Goal: Navigation & Orientation: Find specific page/section

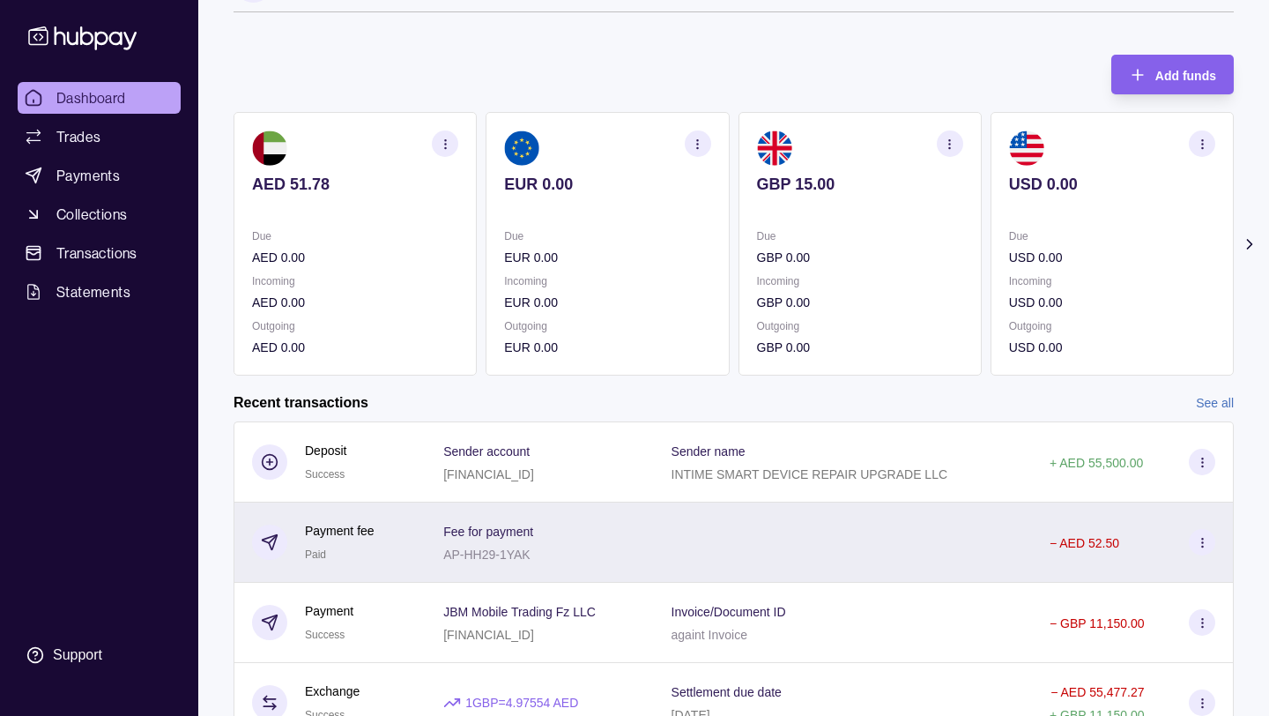
scroll to position [50, 0]
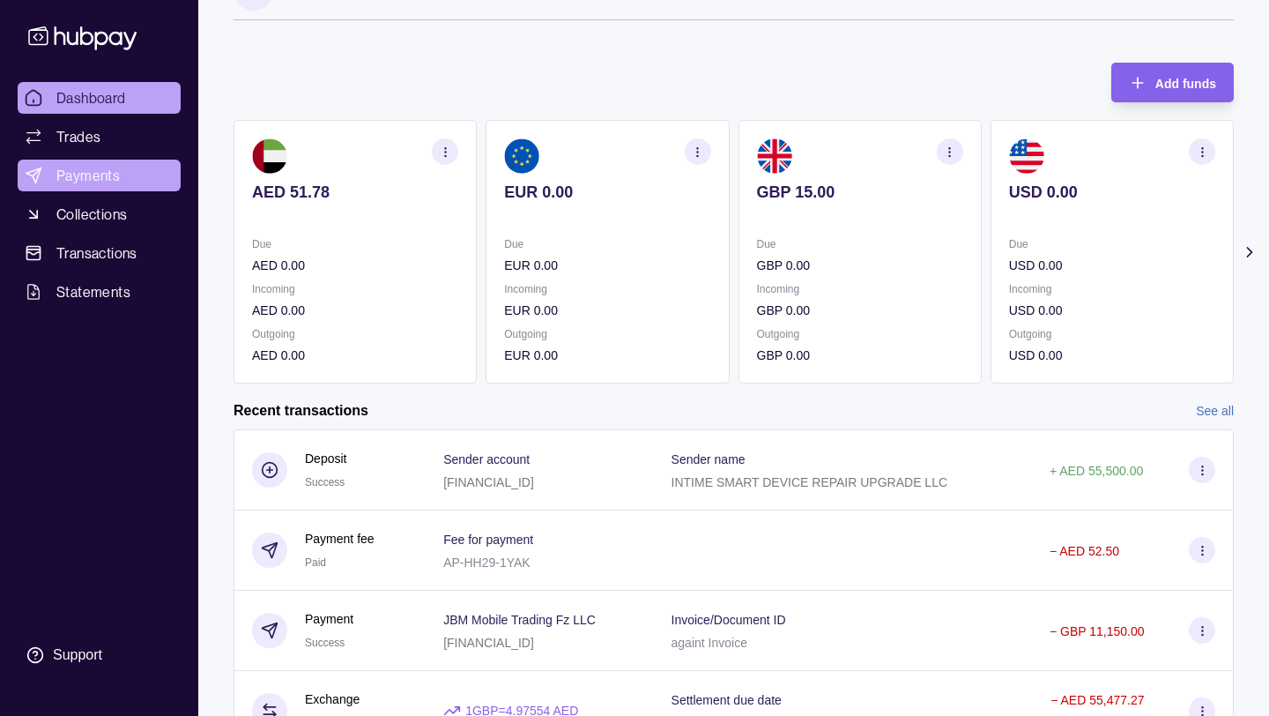
click at [91, 175] on span "Payments" at bounding box center [87, 175] width 63 height 21
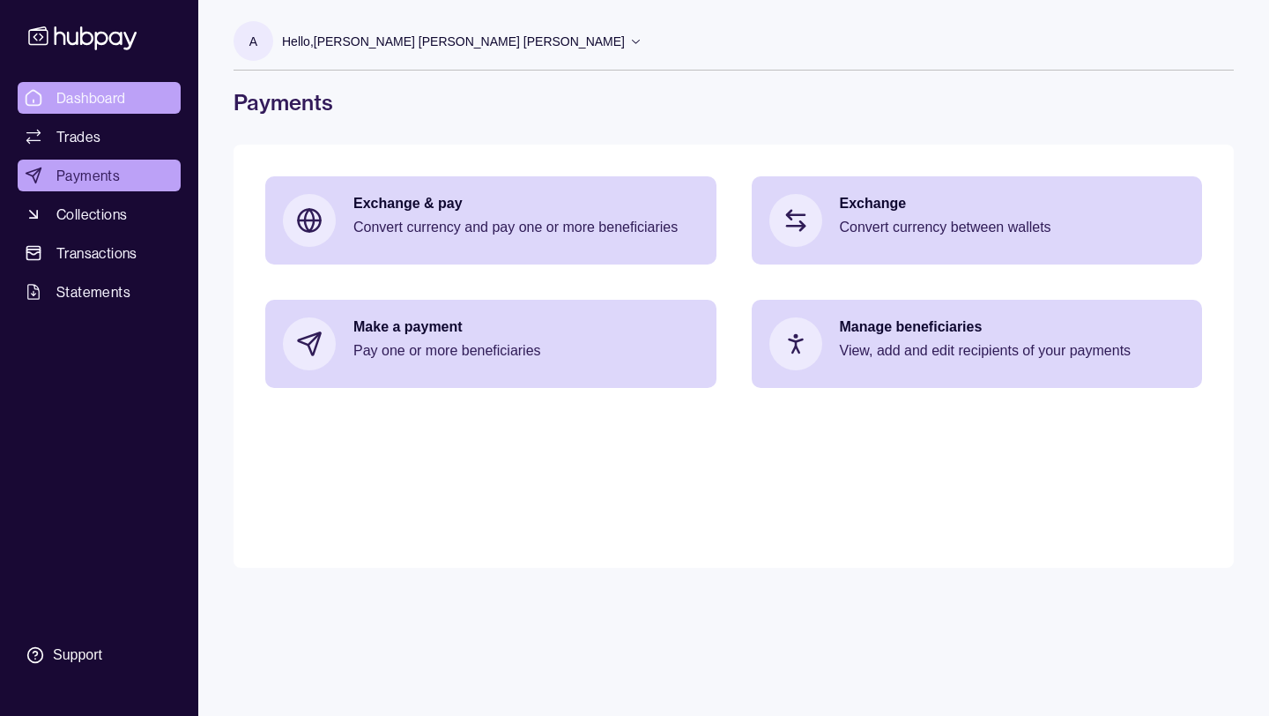
click at [102, 101] on span "Dashboard" at bounding box center [91, 97] width 70 height 21
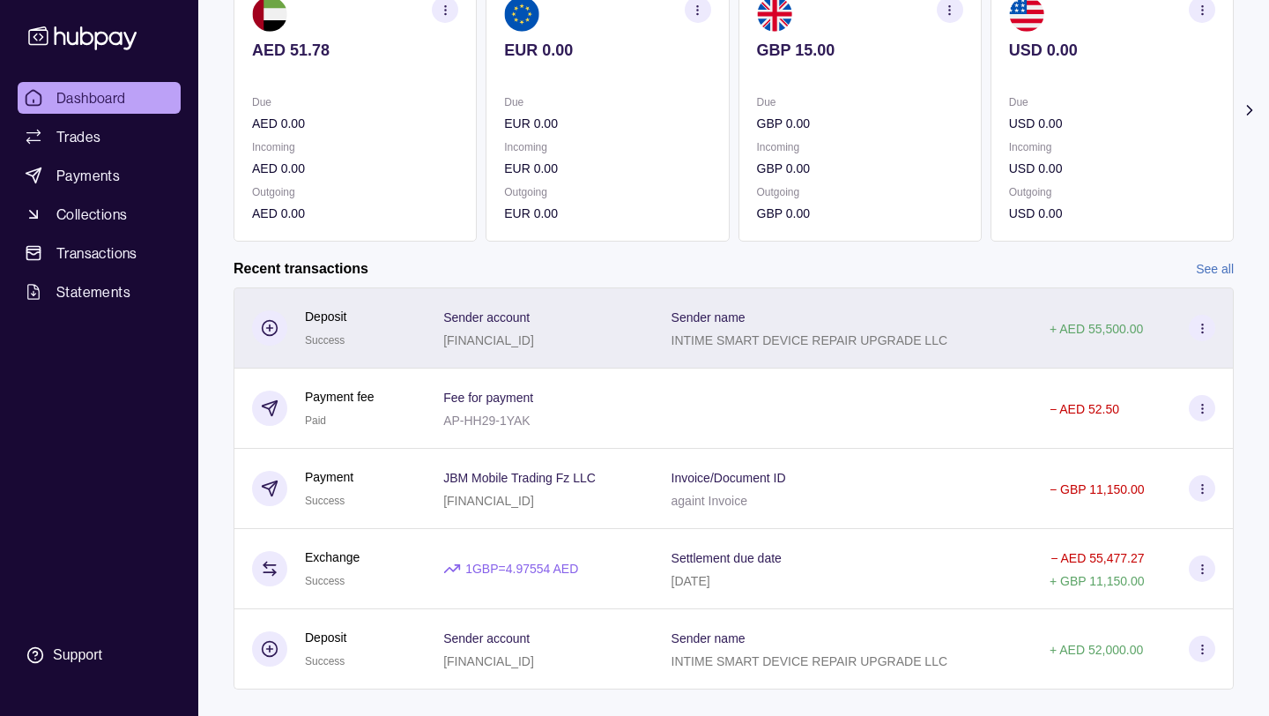
scroll to position [212, 0]
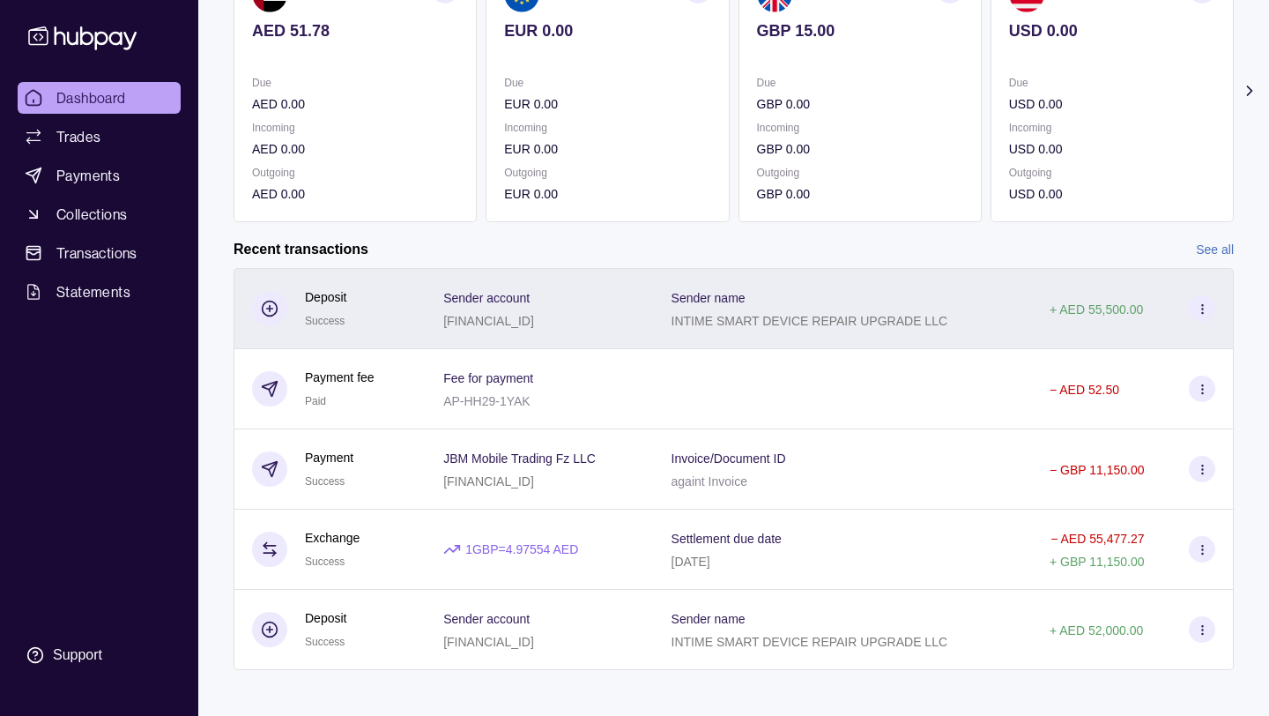
click at [653, 468] on div "JBM Mobile Trading Fz LLC [FINANCIAL_ID]" at bounding box center [539, 469] width 227 height 80
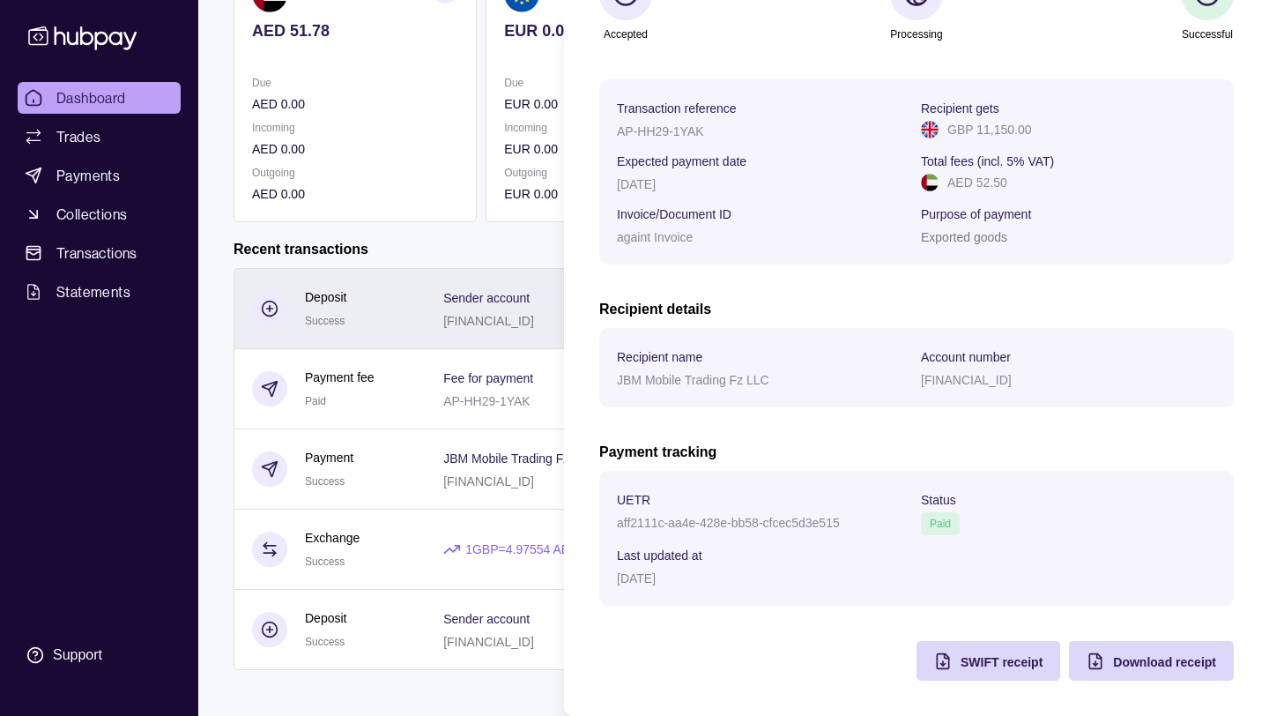
scroll to position [210, 0]
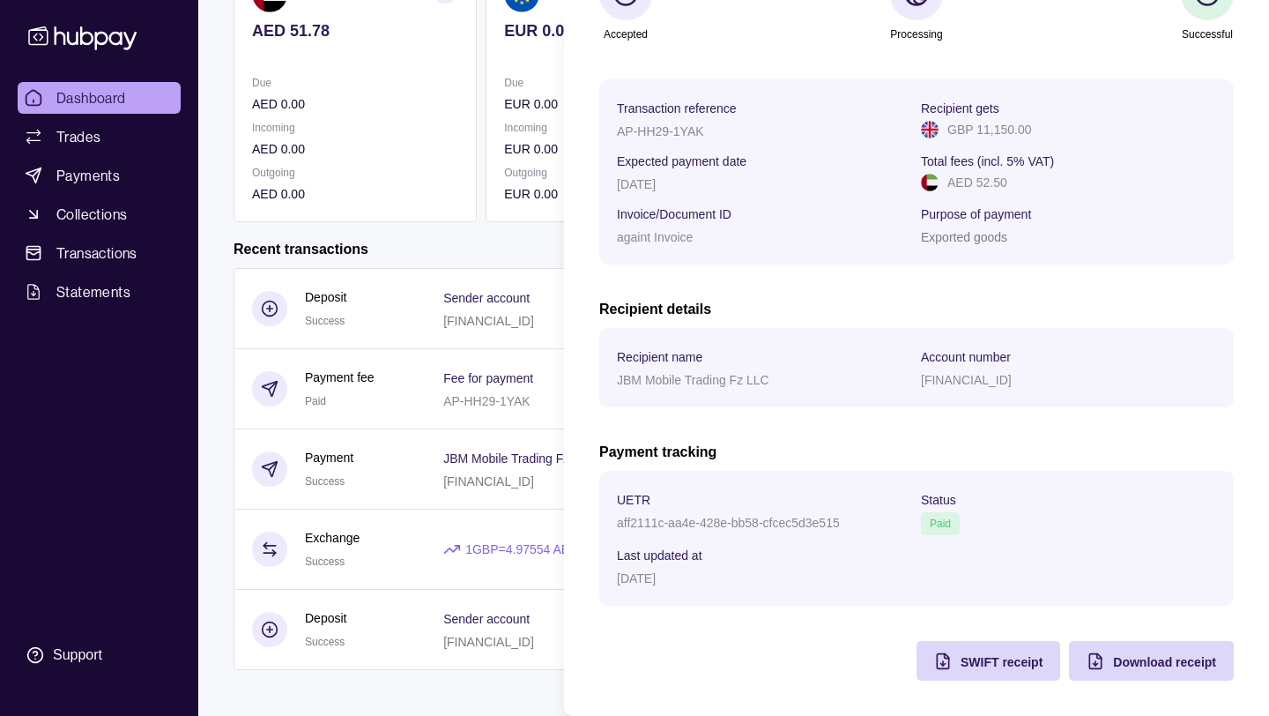
drag, startPoint x: 1084, startPoint y: 375, endPoint x: 924, endPoint y: 380, distance: 160.5
click at [924, 380] on div "[FINANCIAL_ID]" at bounding box center [1068, 378] width 295 height 21
copy p "[FINANCIAL_ID]"
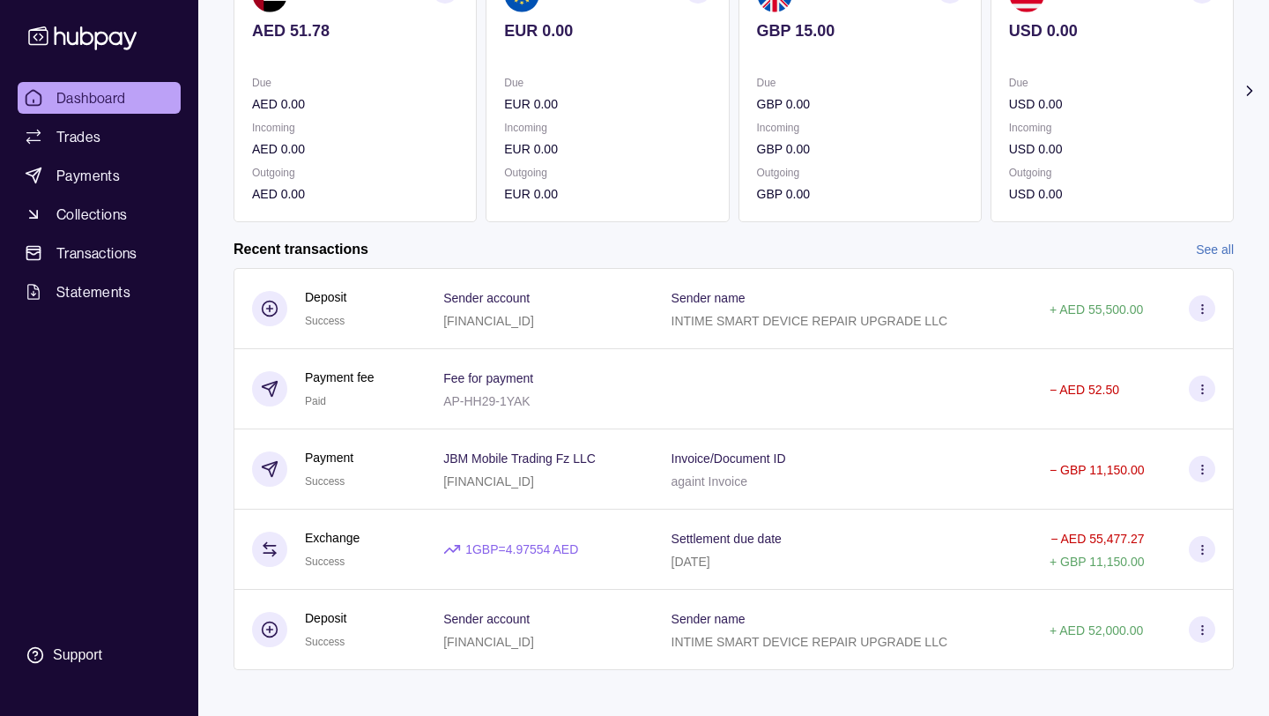
click at [489, 242] on html "Dashboard Trades Payments Collections Transactions Statements Support A Hello, …" at bounding box center [634, 257] width 1269 height 938
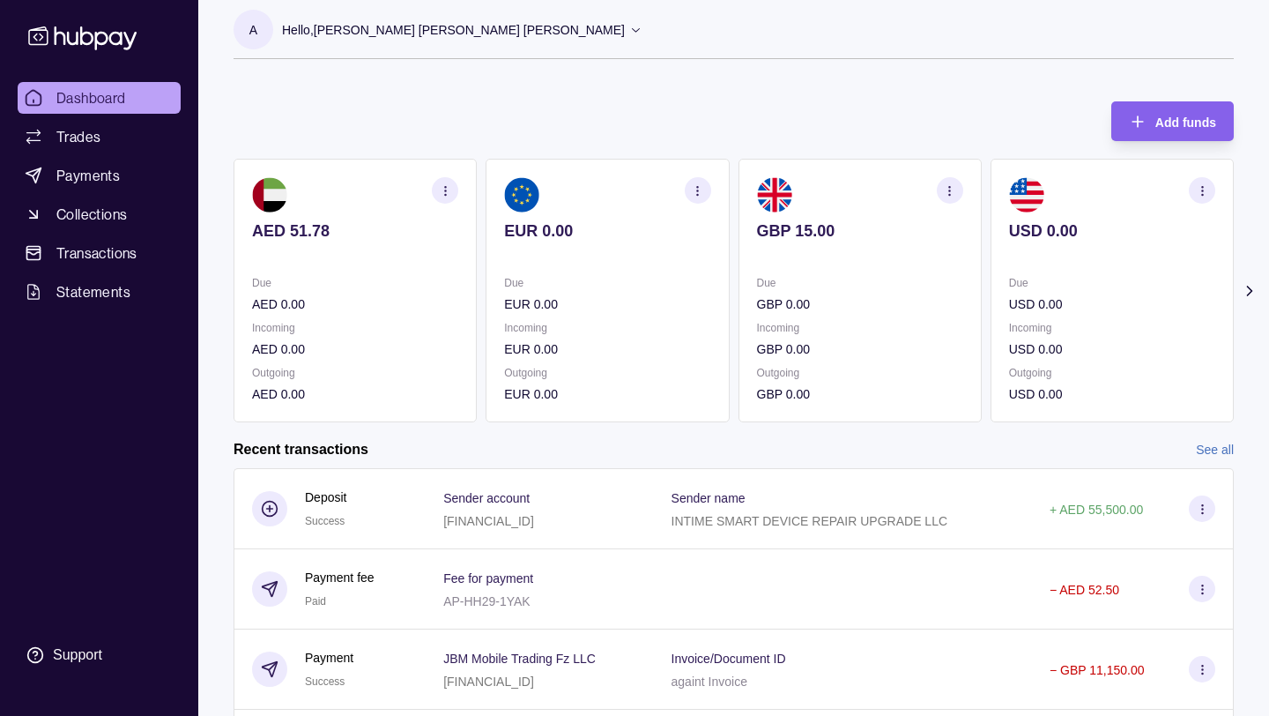
scroll to position [0, 0]
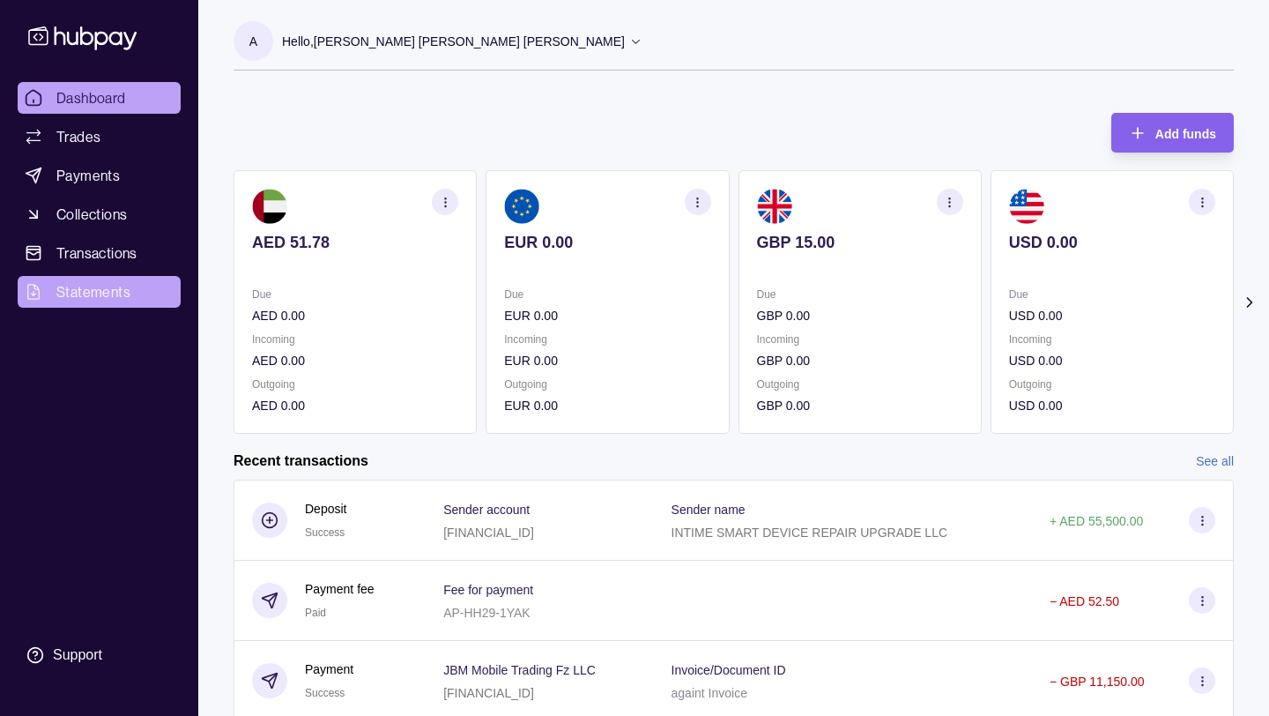
click at [98, 298] on span "Statements" at bounding box center [93, 291] width 74 height 21
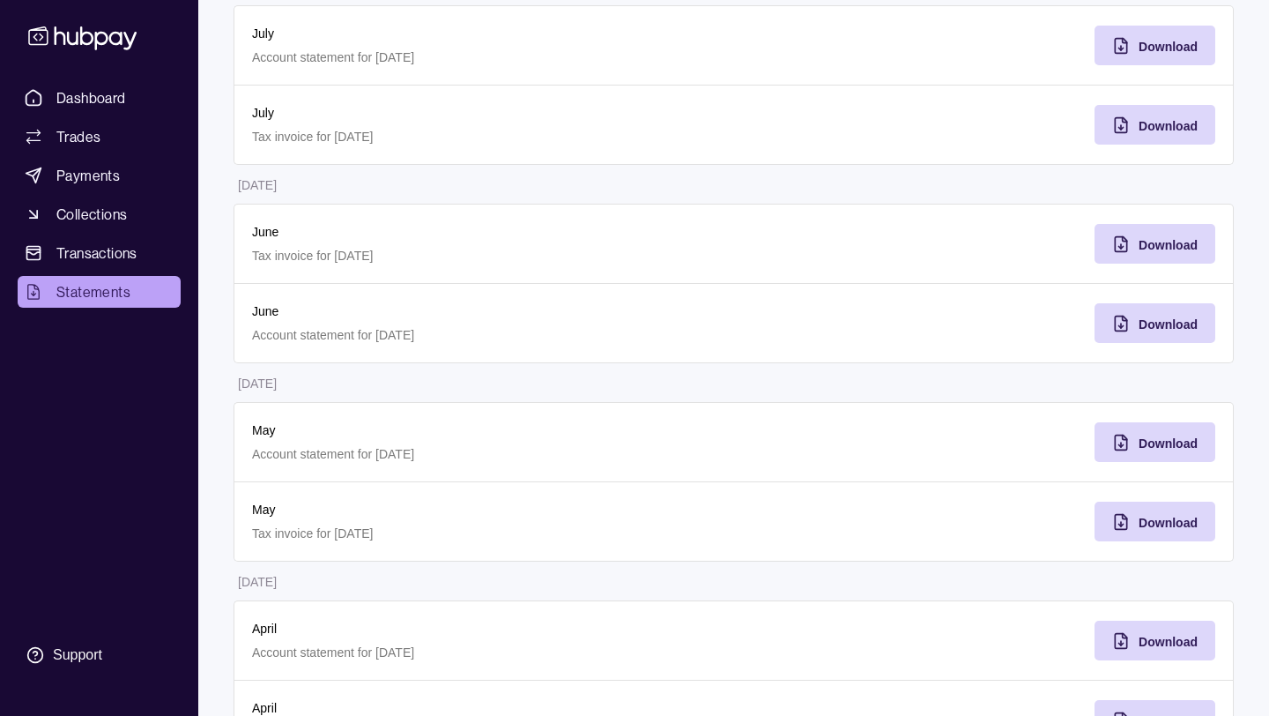
scroll to position [388, 0]
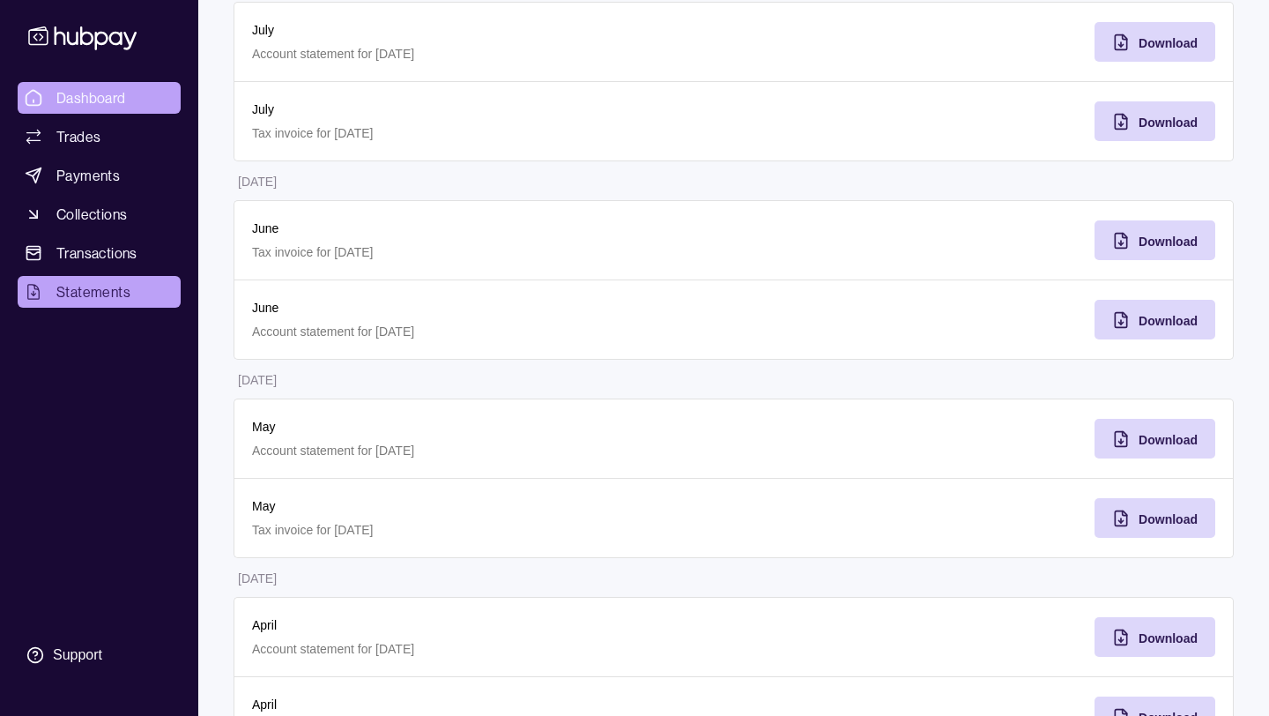
click at [71, 100] on span "Dashboard" at bounding box center [91, 97] width 70 height 21
